Goal: Task Accomplishment & Management: Complete application form

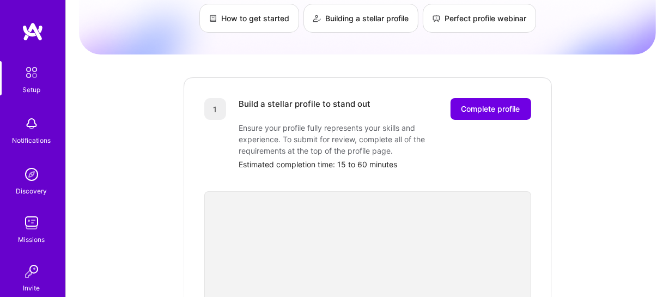
scroll to position [104, 0]
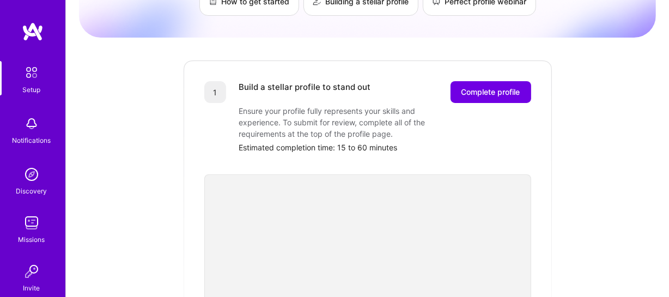
click at [473, 98] on div "Build a stellar profile to stand out Complete profile Ensure your profile fully…" at bounding box center [385, 117] width 292 height 72
click at [473, 87] on span "Complete profile" at bounding box center [490, 92] width 59 height 11
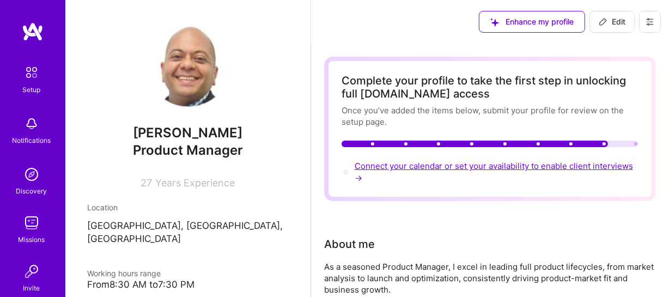
click at [397, 165] on span "Connect your calendar or set your availability to enable client interviews →" at bounding box center [494, 172] width 278 height 22
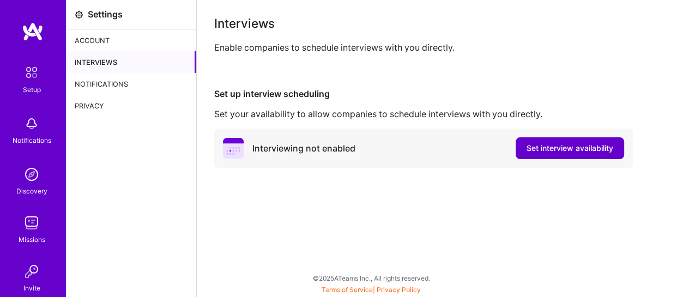
click at [540, 143] on span "Set interview availability" at bounding box center [569, 148] width 87 height 11
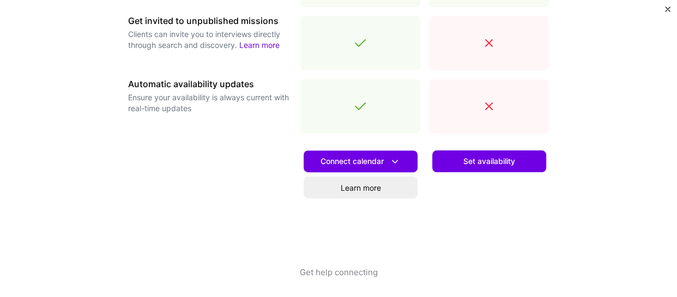
scroll to position [466, 0]
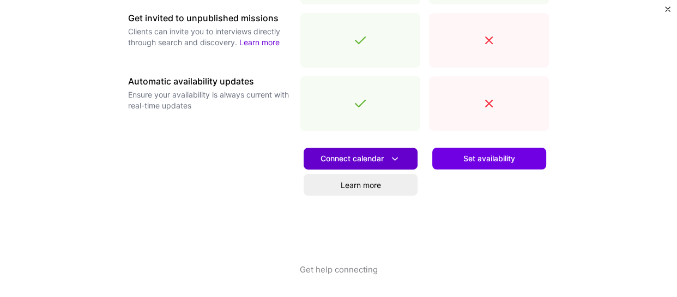
click at [404, 159] on button "Connect calendar" at bounding box center [360, 159] width 114 height 22
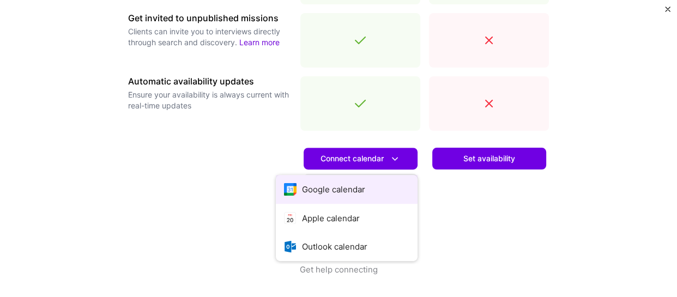
click at [348, 187] on button "Google calendar" at bounding box center [347, 189] width 142 height 29
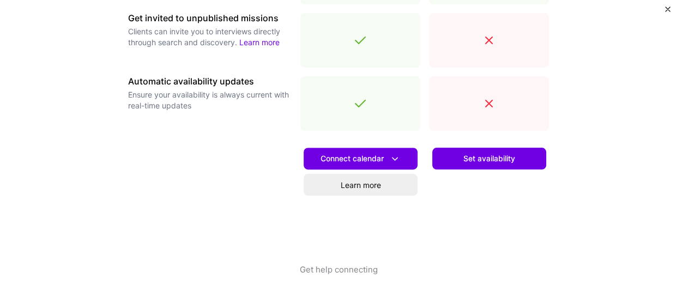
click at [514, 150] on button "Set availability" at bounding box center [489, 159] width 114 height 22
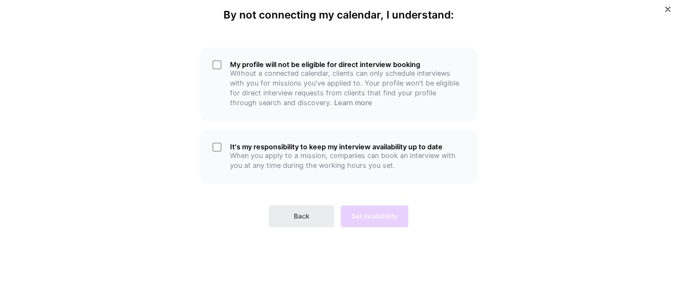
scroll to position [0, 0]
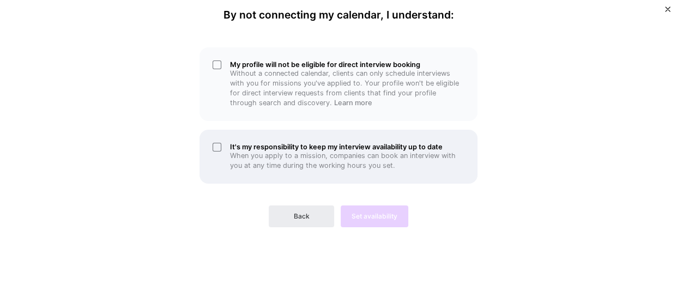
click at [212, 151] on div "It's my responsibility to keep my interview availability up to date When you ap…" at bounding box center [338, 157] width 278 height 54
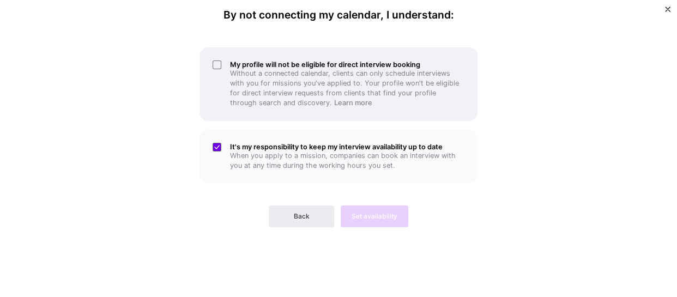
click at [216, 65] on div "My profile will not be eligible for direct interview booking Without a connecte…" at bounding box center [338, 84] width 278 height 74
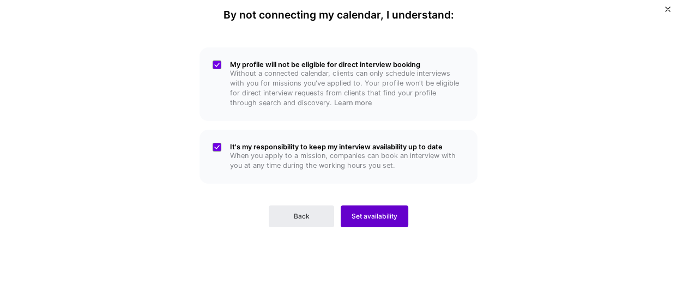
click at [371, 218] on span "Set availability" at bounding box center [374, 216] width 46 height 10
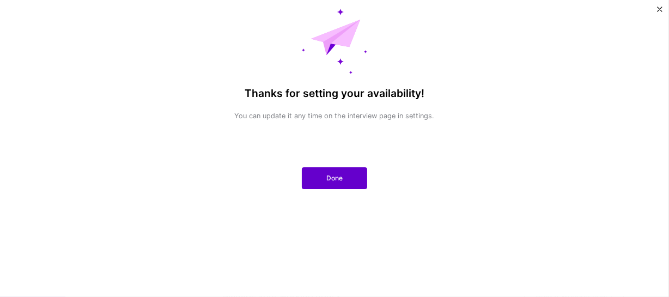
click at [344, 178] on button "Done" at bounding box center [334, 178] width 65 height 22
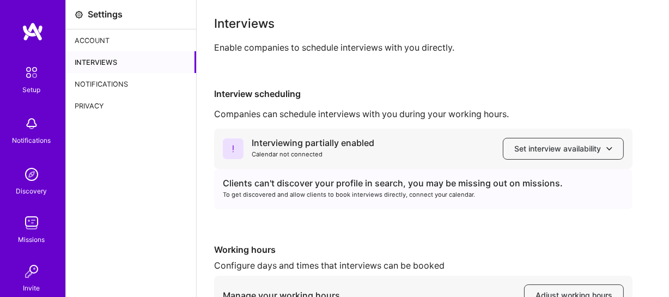
click at [37, 28] on img at bounding box center [33, 32] width 22 height 20
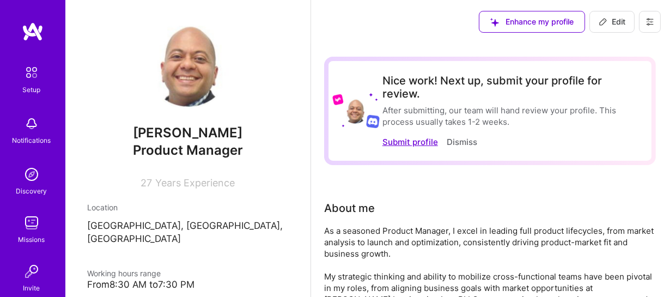
click at [414, 141] on button "Submit profile" at bounding box center [410, 141] width 56 height 11
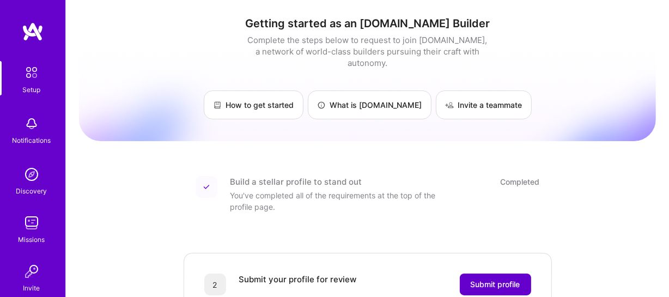
click at [487, 279] on span "Submit profile" at bounding box center [496, 284] width 50 height 11
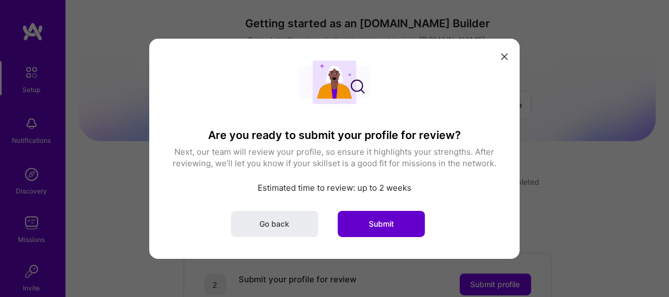
click at [391, 223] on span "Submit" at bounding box center [381, 223] width 25 height 11
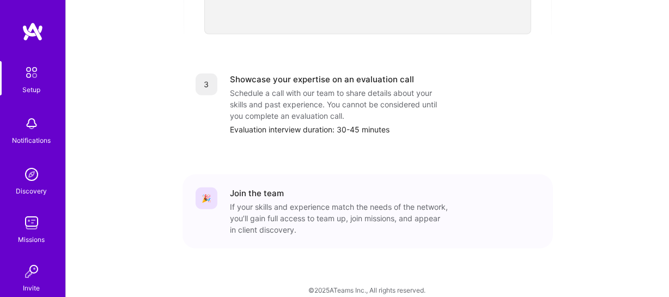
scroll to position [496, 0]
click at [32, 31] on img at bounding box center [33, 32] width 22 height 20
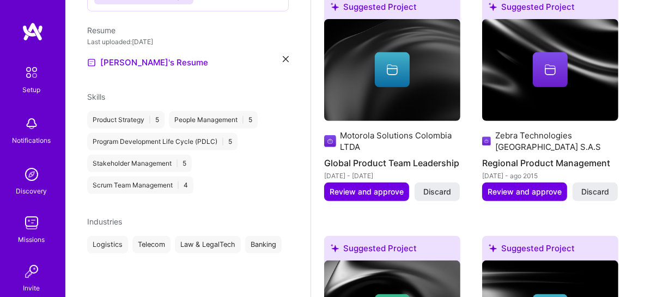
scroll to position [545, 0]
